Goal: Task Accomplishment & Management: Manage account settings

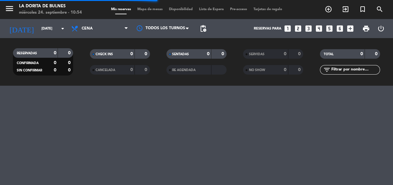
click at [83, 30] on span "Cena" at bounding box center [87, 28] width 11 height 4
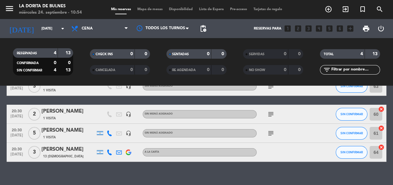
scroll to position [47, 0]
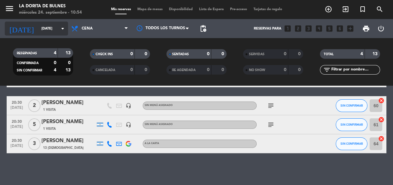
click at [49, 28] on input "[DATE]" at bounding box center [62, 28] width 49 height 10
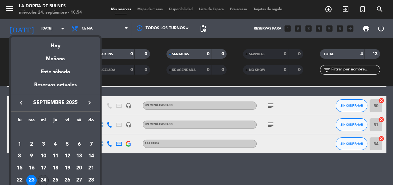
click at [44, 177] on div "24" at bounding box center [43, 179] width 11 height 11
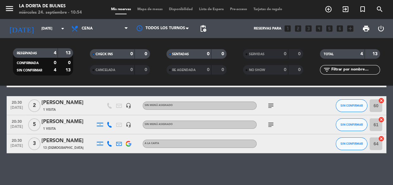
type input "[DATE]"
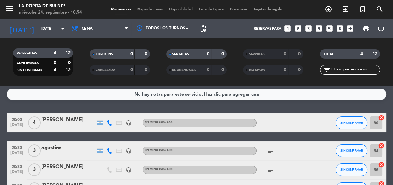
scroll to position [0, 0]
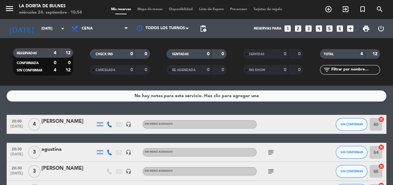
click at [65, 126] on div at bounding box center [68, 128] width 54 height 5
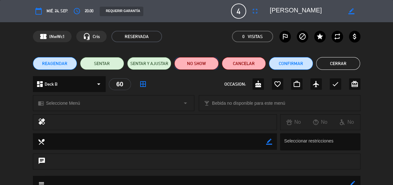
click at [206, 63] on button "NO SHOW" at bounding box center [196, 63] width 44 height 13
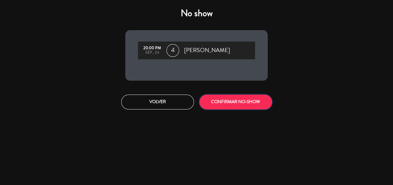
click at [226, 106] on button "CONFIRMAR NO-SHOW" at bounding box center [235, 101] width 73 height 15
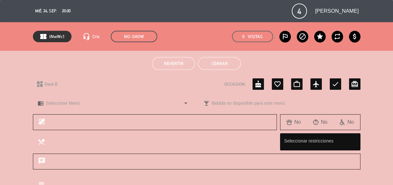
click at [209, 67] on button "Cerrar" at bounding box center [219, 63] width 43 height 13
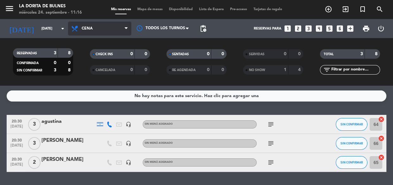
click at [88, 29] on span "Cena" at bounding box center [87, 28] width 11 height 4
click at [90, 57] on div "menu La [PERSON_NAME] [DATE] 24. septiembre - 11:16 Mis reservas Mapa de mesas …" at bounding box center [196, 42] width 393 height 85
